Goal: Transaction & Acquisition: Book appointment/travel/reservation

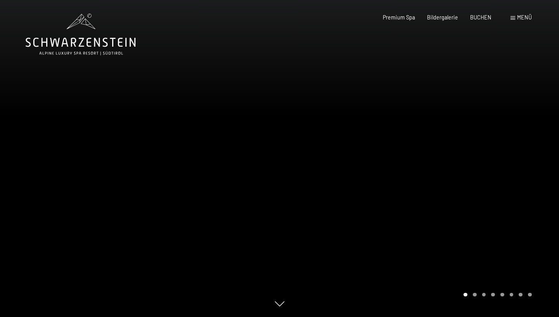
click at [481, 21] on div "Buchen Anfragen Premium Spa Bildergalerie BUCHEN Menü DE IT EN Gutschein Bilder…" at bounding box center [445, 18] width 173 height 8
click at [479, 17] on span "BUCHEN" at bounding box center [480, 16] width 21 height 7
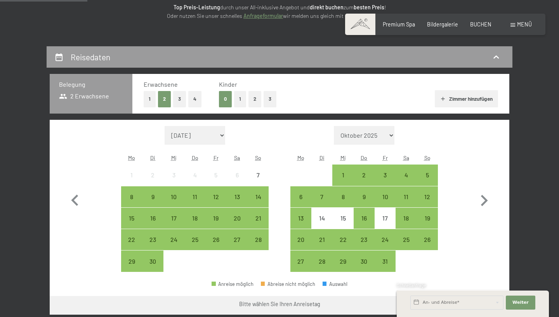
scroll to position [117, 0]
click at [237, 103] on button "1" at bounding box center [240, 99] width 12 height 16
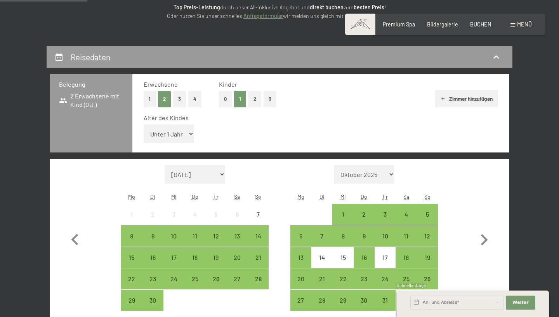
select select "6"
click option "6 Jahre" at bounding box center [0, 0] width 0 height 0
click at [488, 240] on icon "button" at bounding box center [484, 239] width 23 height 23
select select "2025-10-01"
select select "2025-11-01"
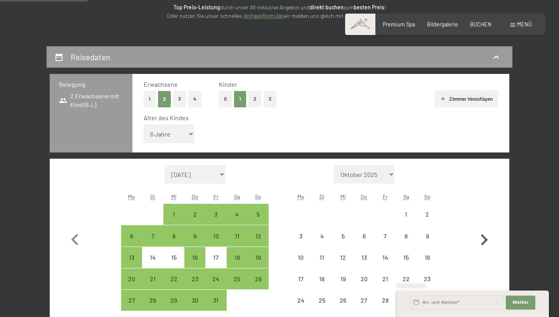
click at [488, 240] on icon "button" at bounding box center [484, 239] width 23 height 23
select select "2025-11-01"
select select "2025-12-01"
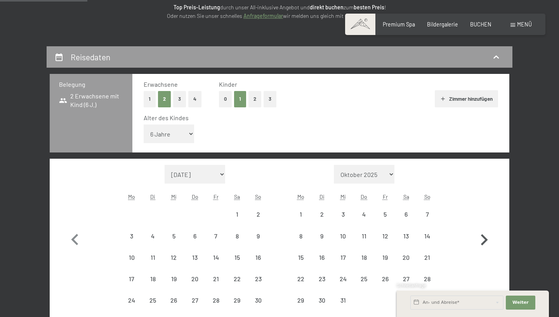
click at [488, 240] on icon "button" at bounding box center [484, 239] width 23 height 23
select select "2025-12-01"
select select "2026-01-01"
click at [488, 240] on icon "button" at bounding box center [484, 239] width 23 height 23
select select "2026-01-01"
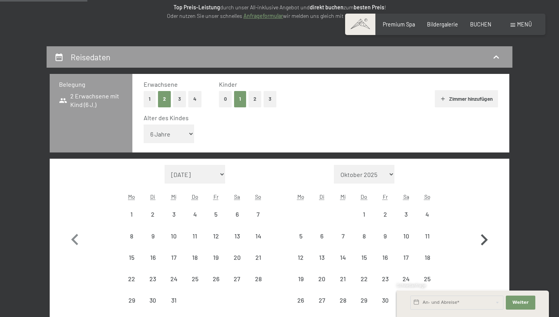
select select "2026-02-01"
select select "2026-01-01"
select select "2026-02-01"
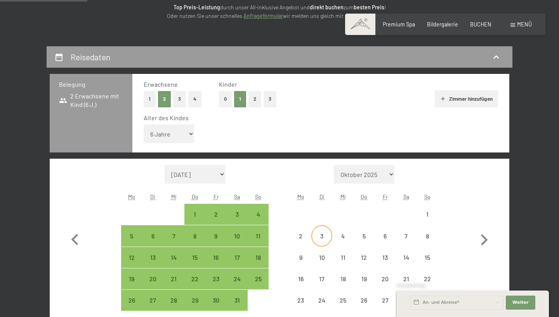
select select "2026-01-01"
select select "2026-02-01"
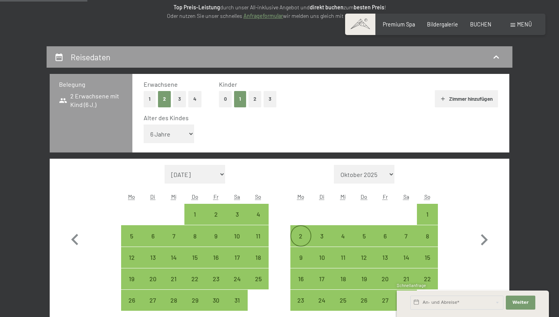
click at [301, 235] on div "2" at bounding box center [300, 242] width 19 height 19
select select "2026-01-01"
select select "2026-02-01"
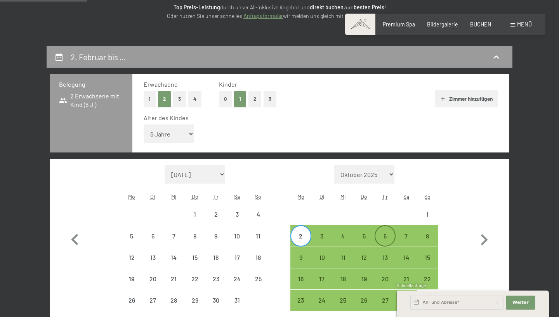
click at [389, 239] on div "6" at bounding box center [385, 242] width 19 height 19
select select "2026-01-01"
select select "2026-02-01"
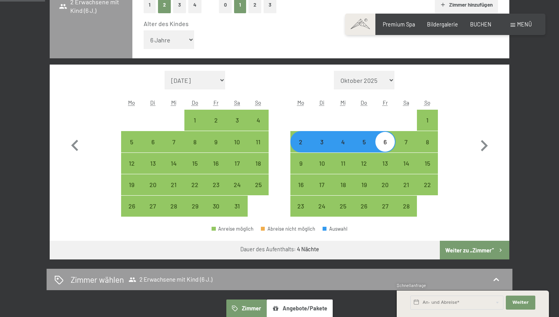
scroll to position [220, 0]
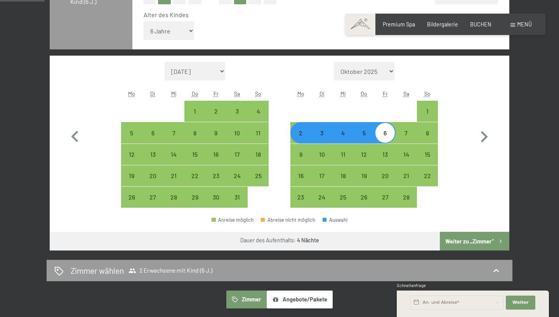
click at [485, 242] on button "Weiter zu „Zimmer“" at bounding box center [475, 241] width 70 height 19
select select "2026-01-01"
select select "2026-02-01"
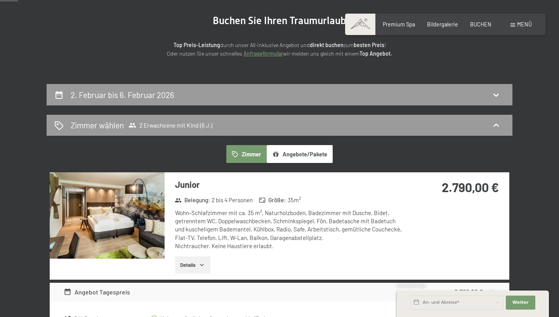
scroll to position [80, 0]
